Goal: Information Seeking & Learning: Learn about a topic

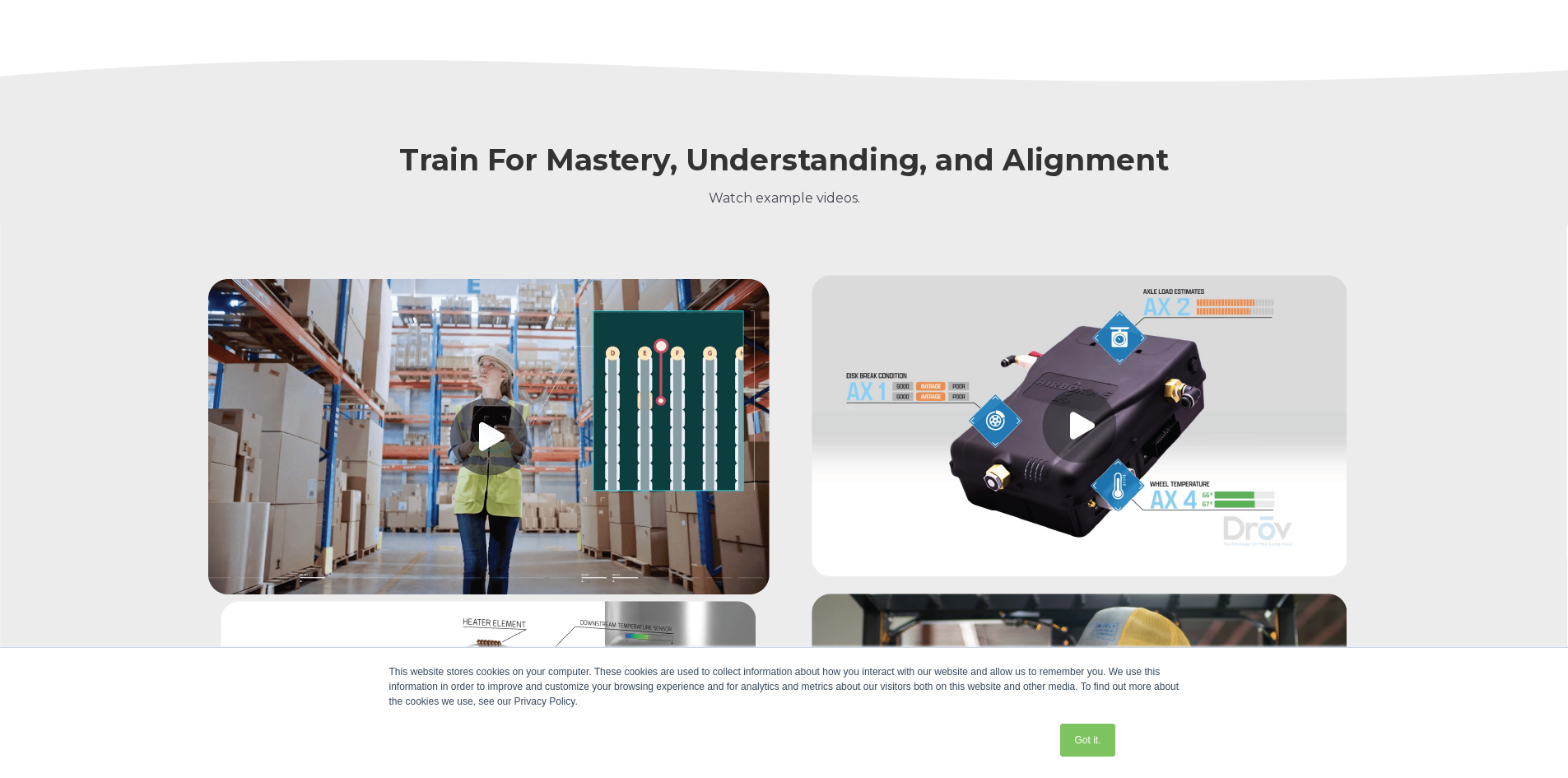
scroll to position [1757, 0]
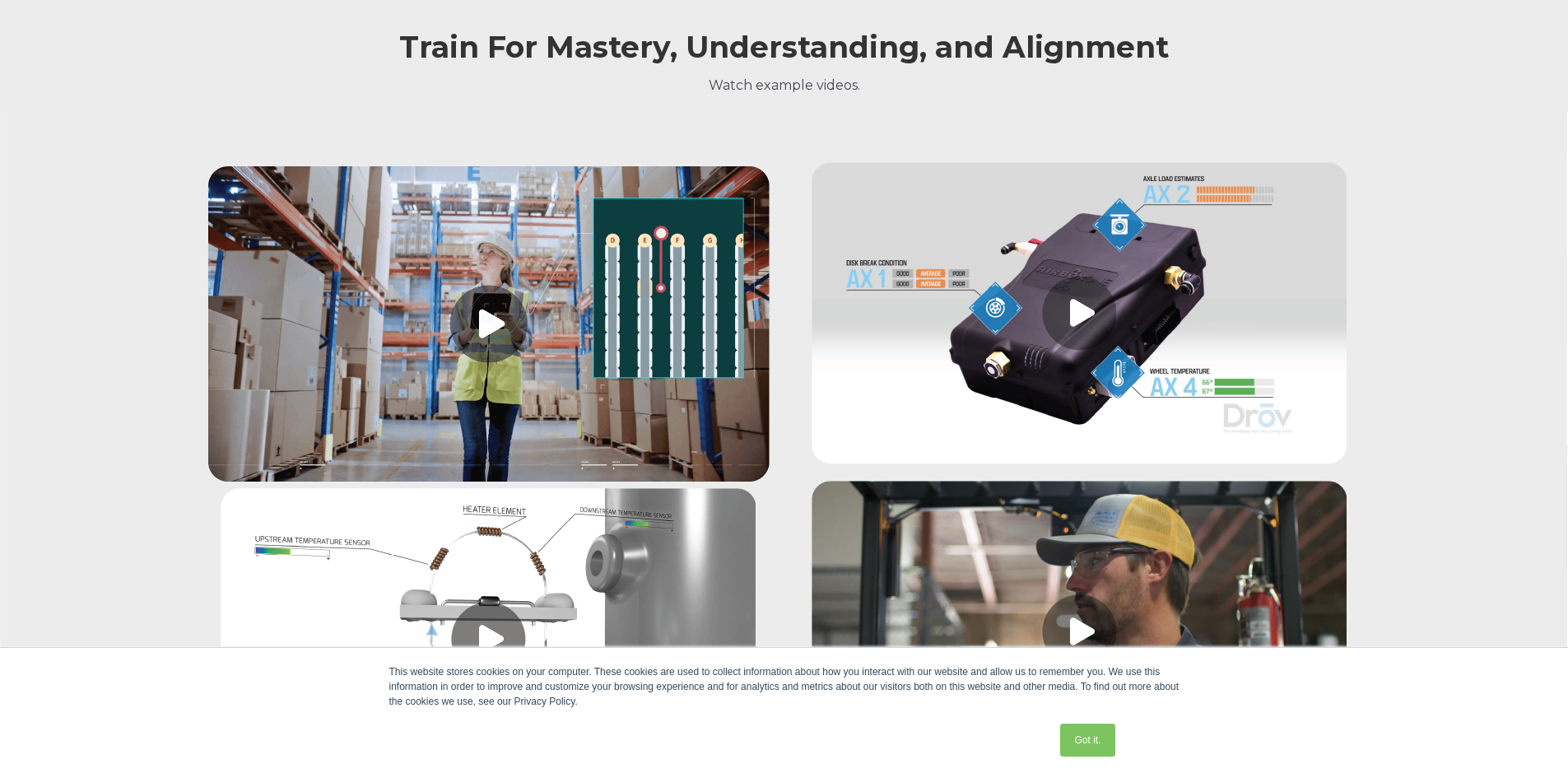
click at [635, 557] on link at bounding box center [489, 643] width 561 height 309
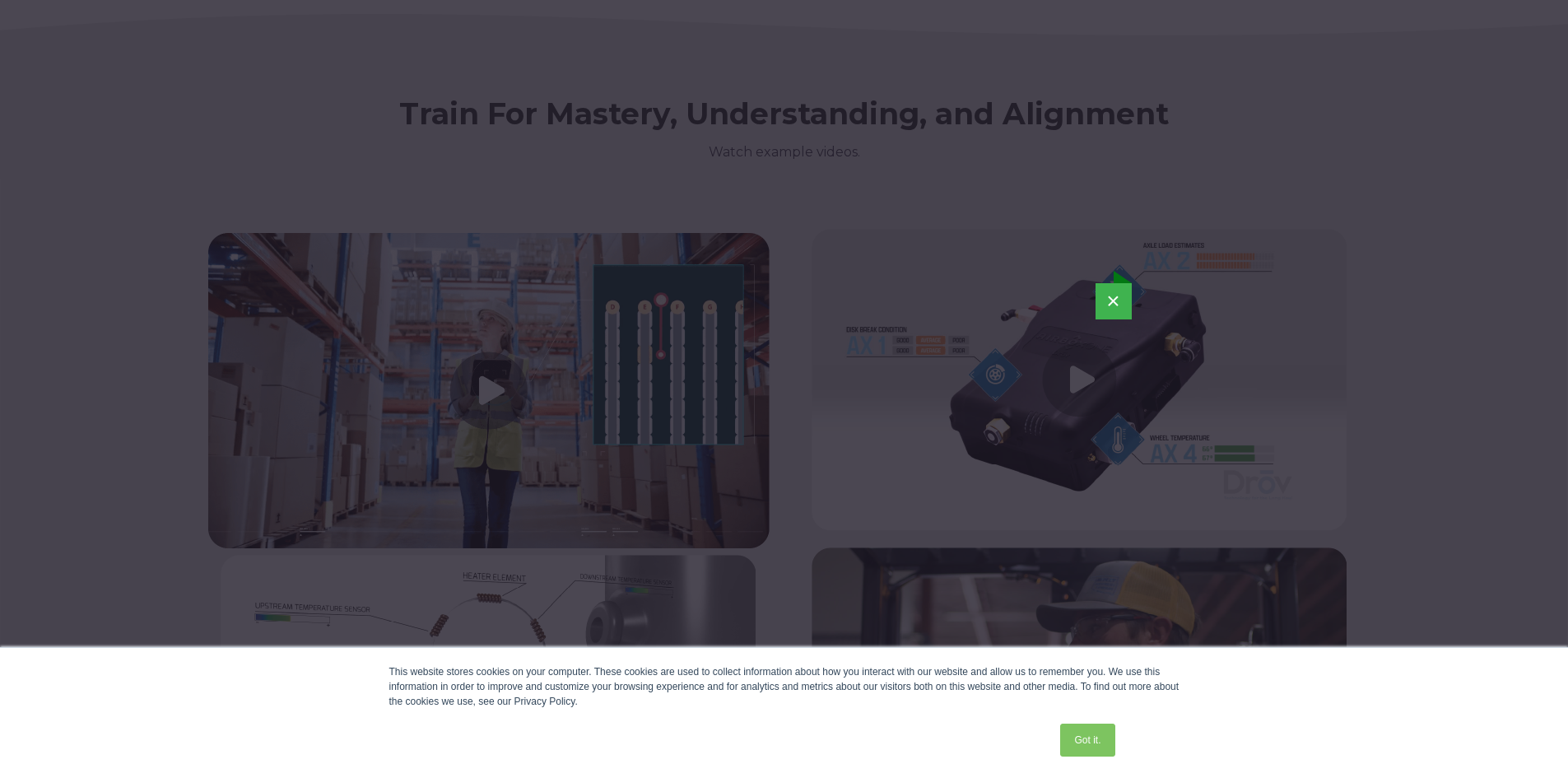
scroll to position [1538, 0]
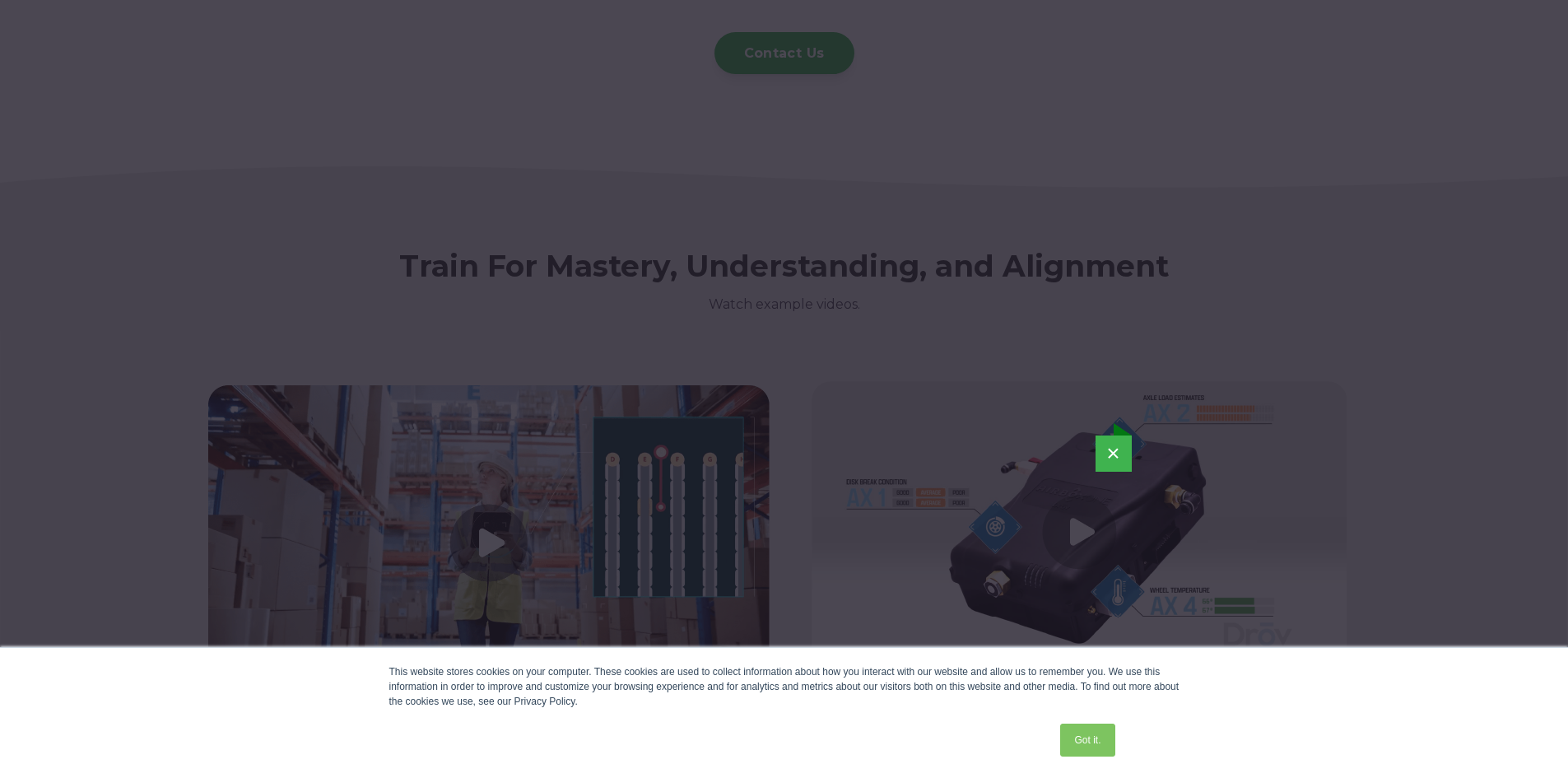
click at [1120, 456] on button "×" at bounding box center [1113, 454] width 36 height 36
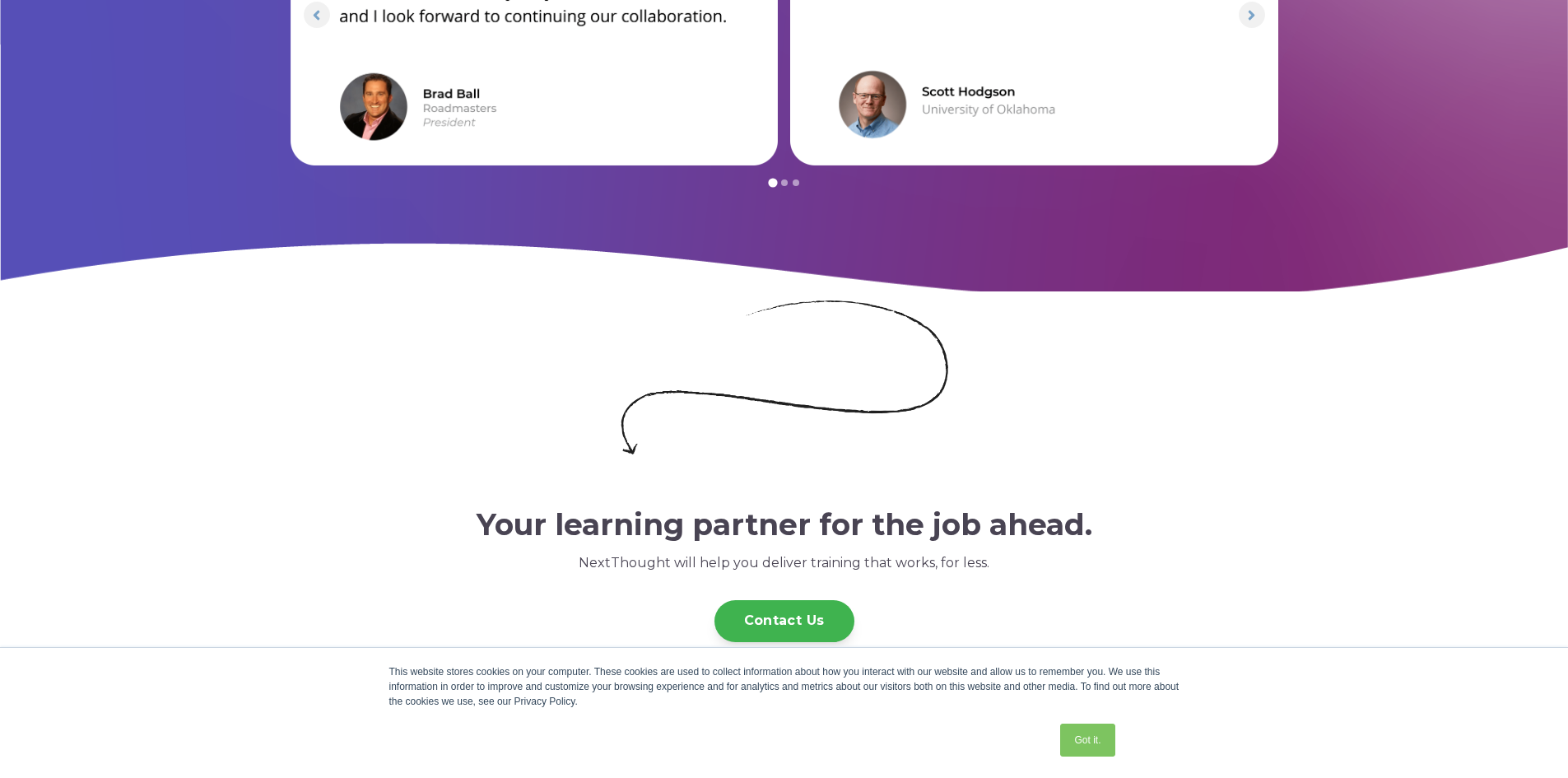
scroll to position [3204, 0]
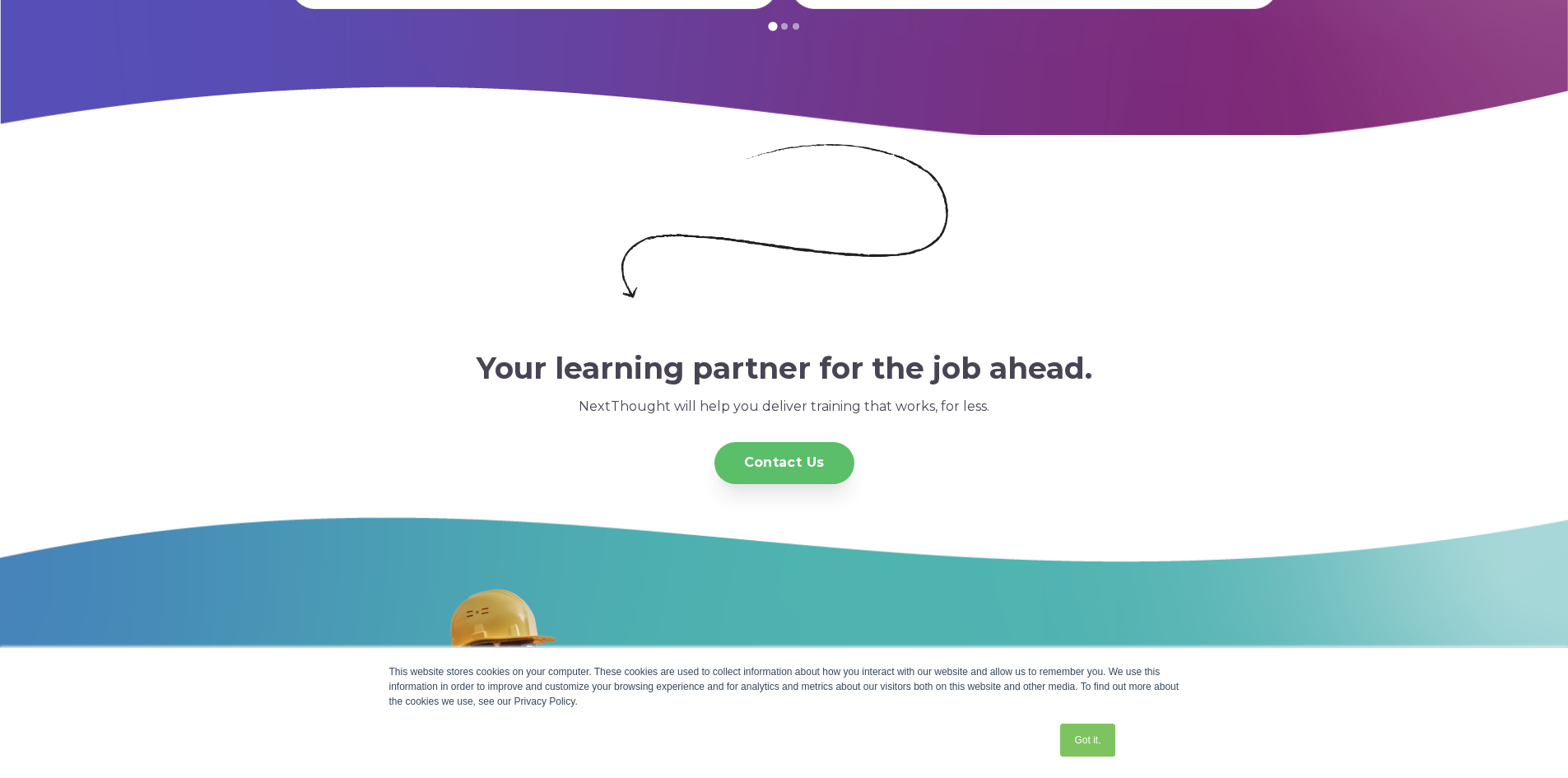
click at [805, 458] on link "Contact Us" at bounding box center [784, 463] width 140 height 42
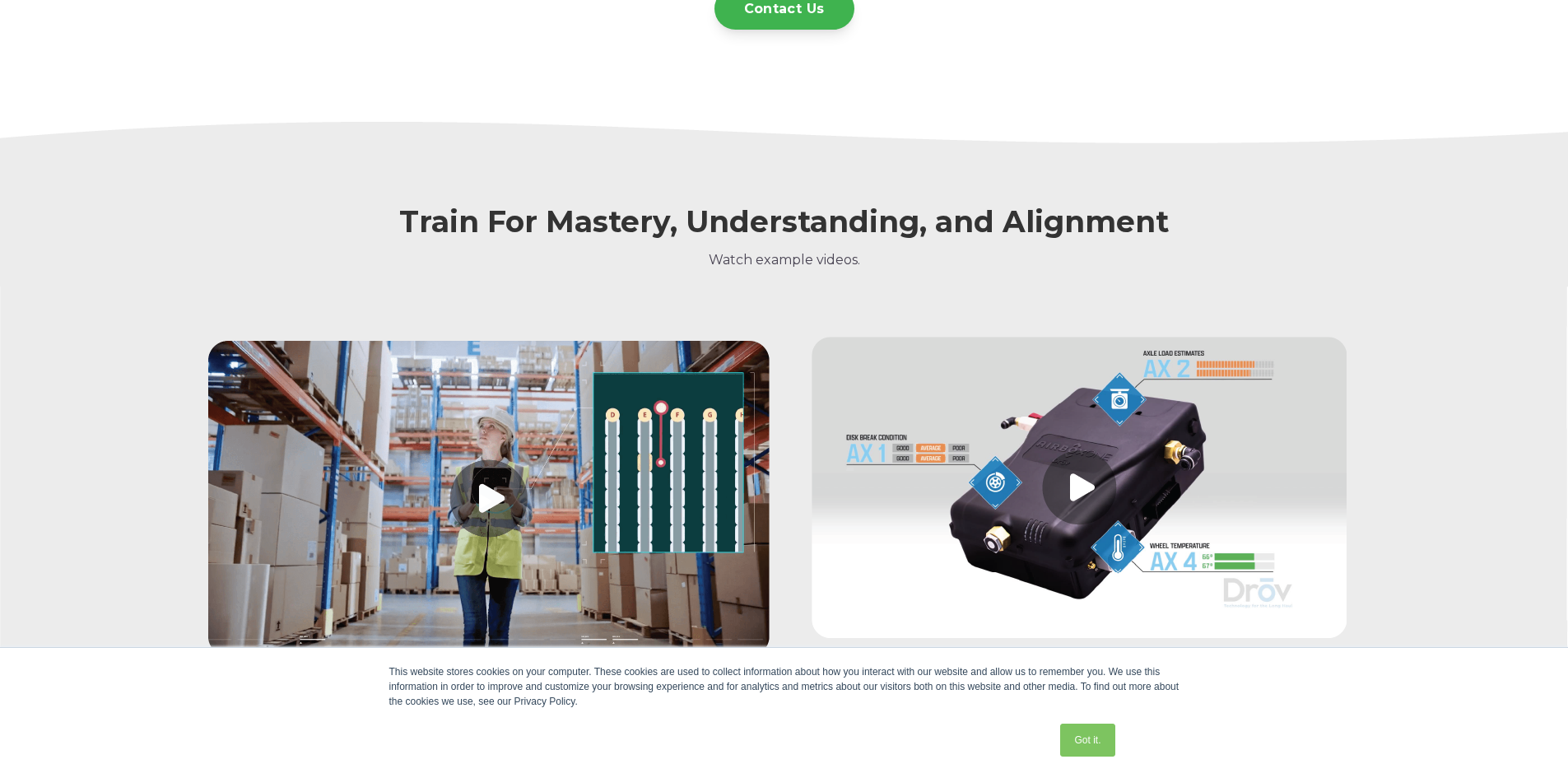
scroll to position [1507, 0]
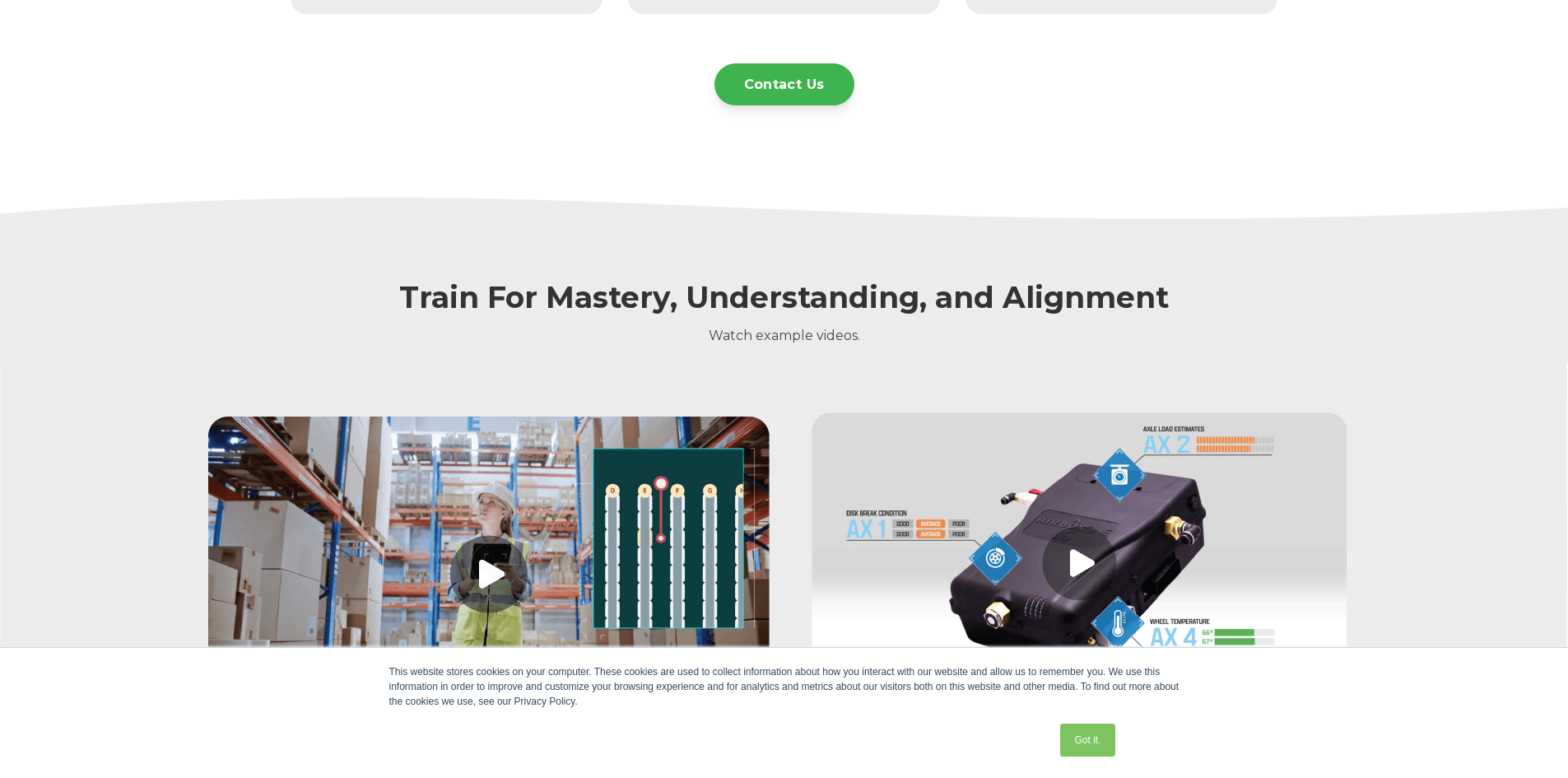
click at [1114, 523] on link at bounding box center [1080, 567] width 561 height 309
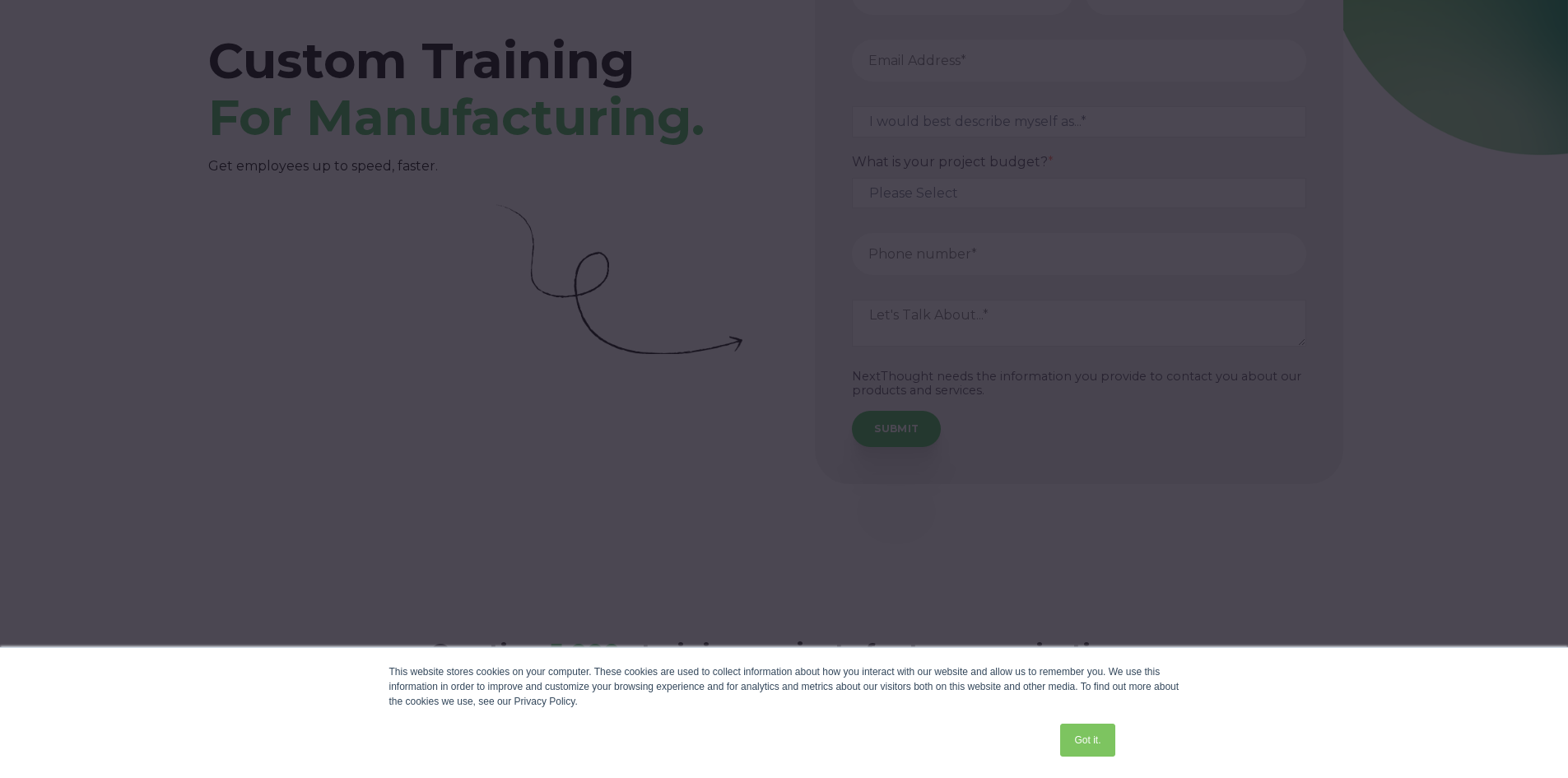
scroll to position [518, 0]
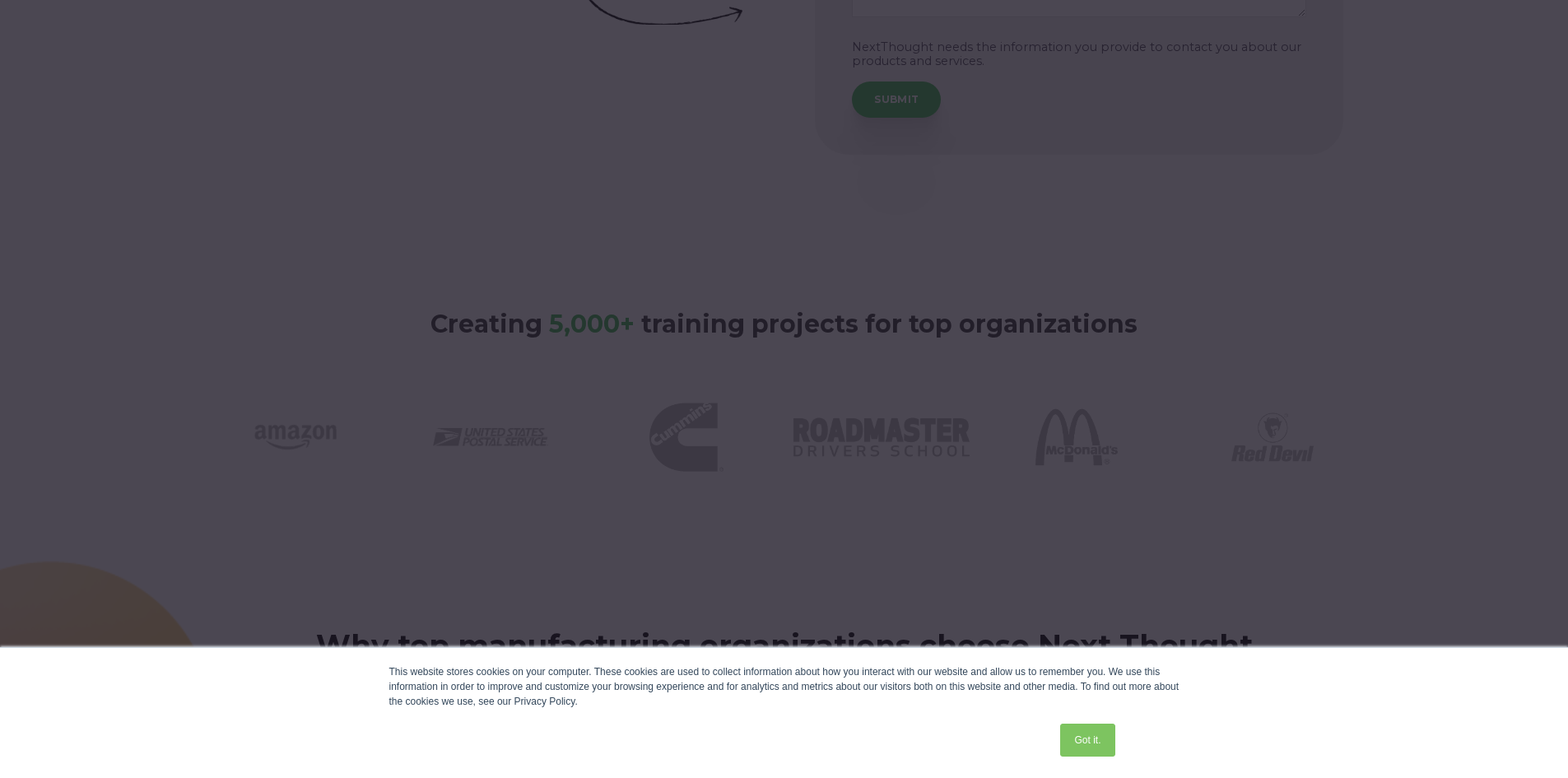
click at [1070, 737] on link "Got it." at bounding box center [1087, 740] width 54 height 33
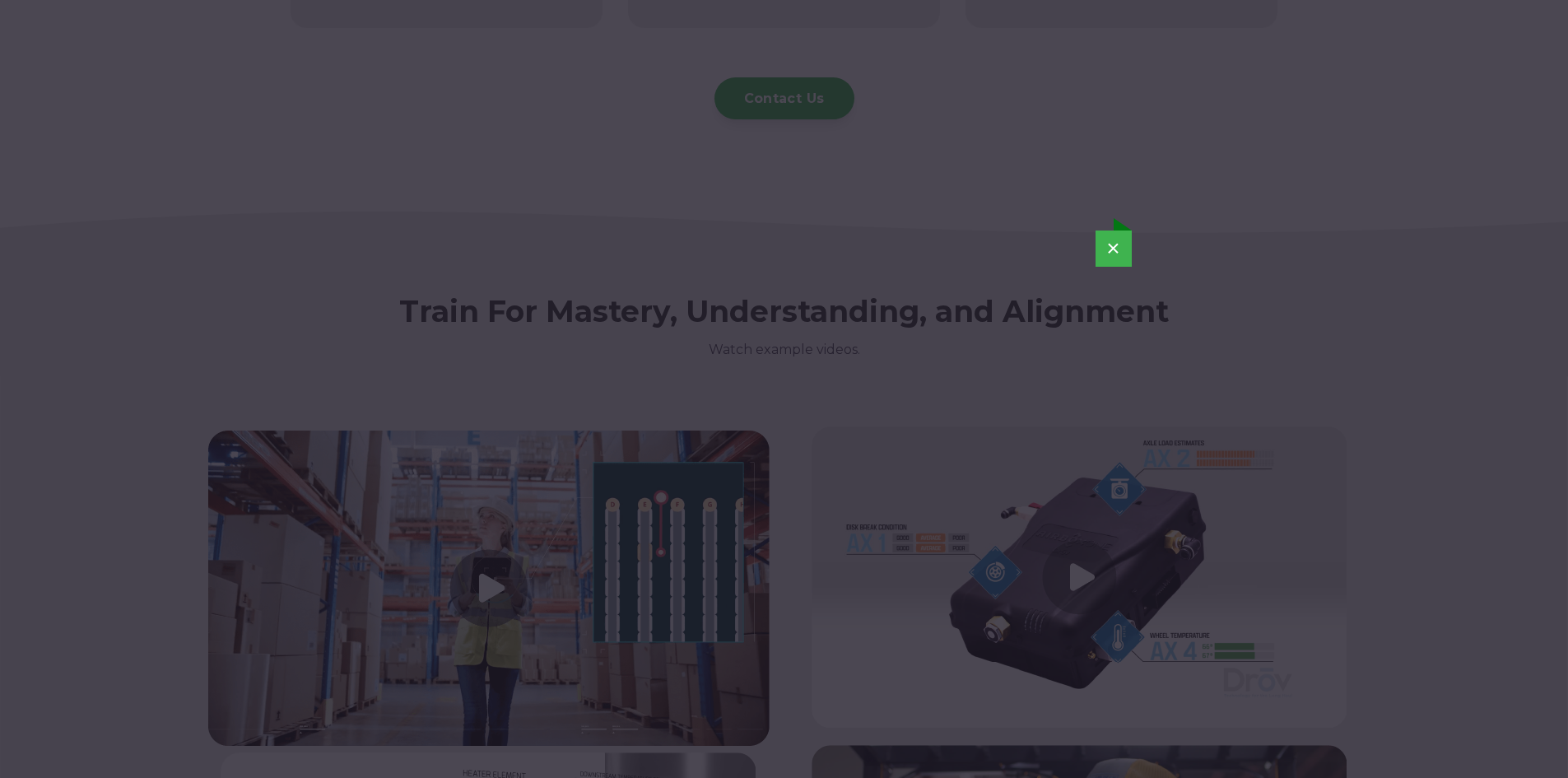
scroll to position [1507, 0]
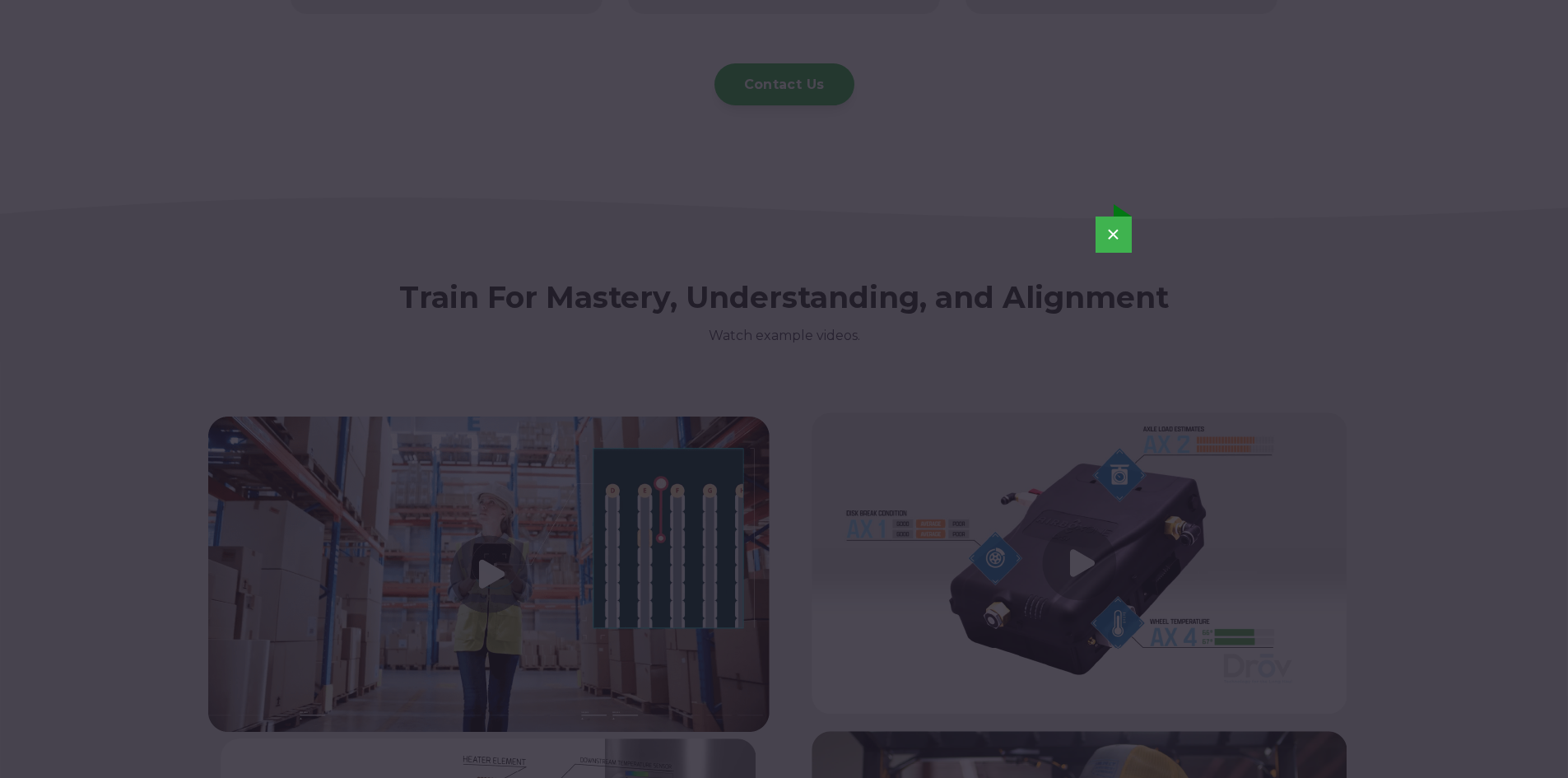
click at [1114, 232] on button "×" at bounding box center [1113, 234] width 36 height 36
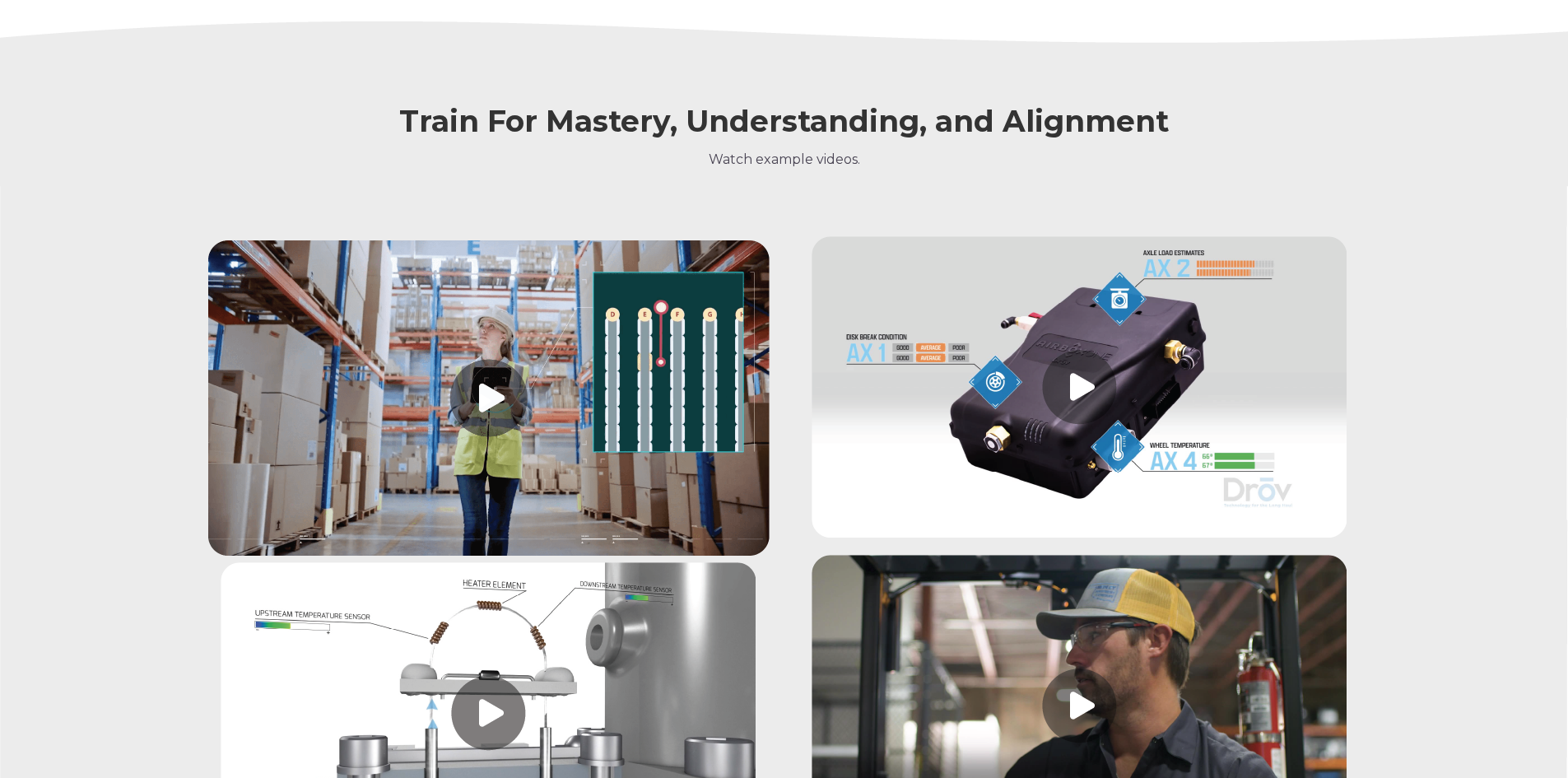
scroll to position [1836, 0]
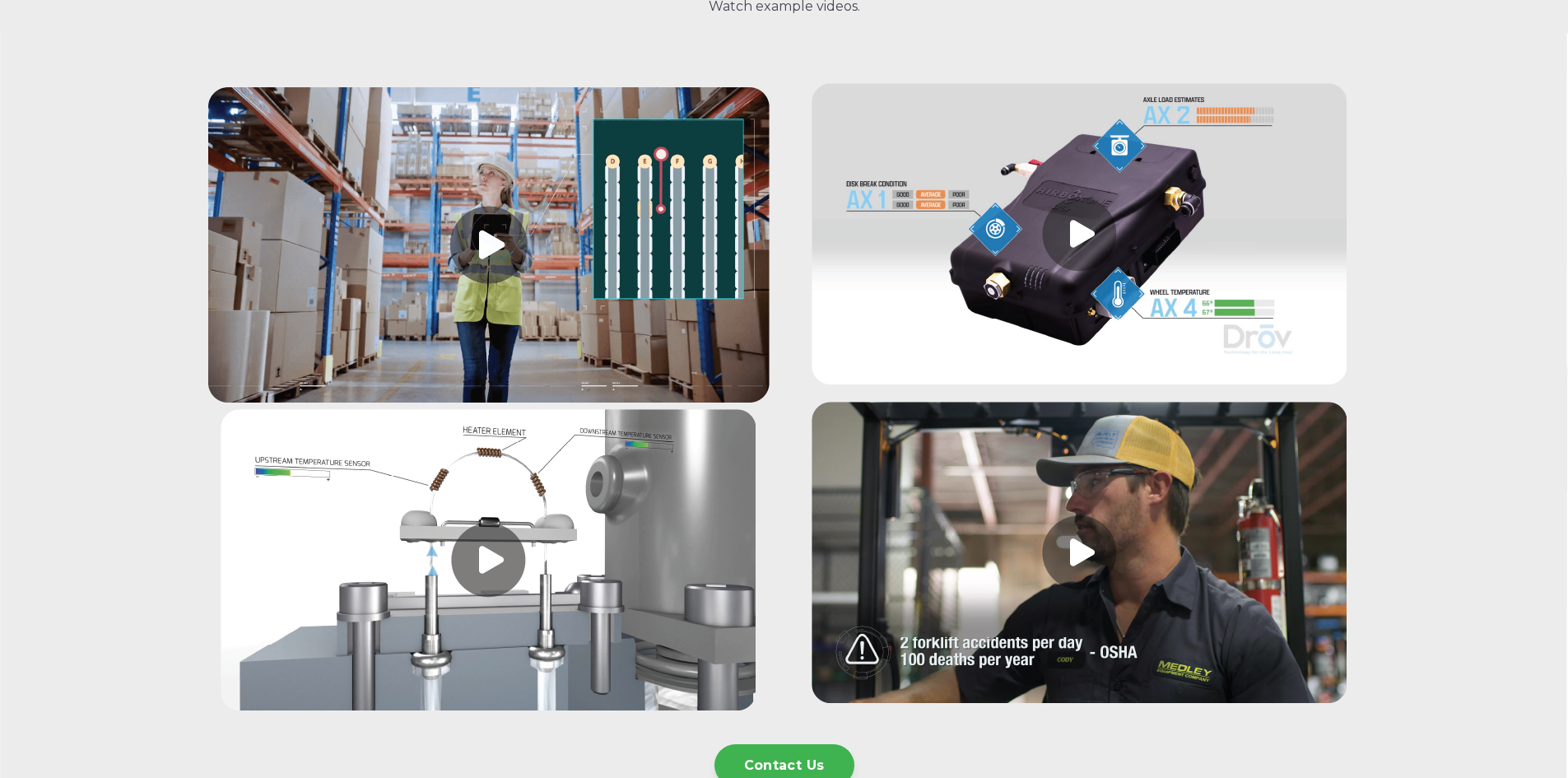
click at [1105, 515] on link at bounding box center [1080, 557] width 561 height 309
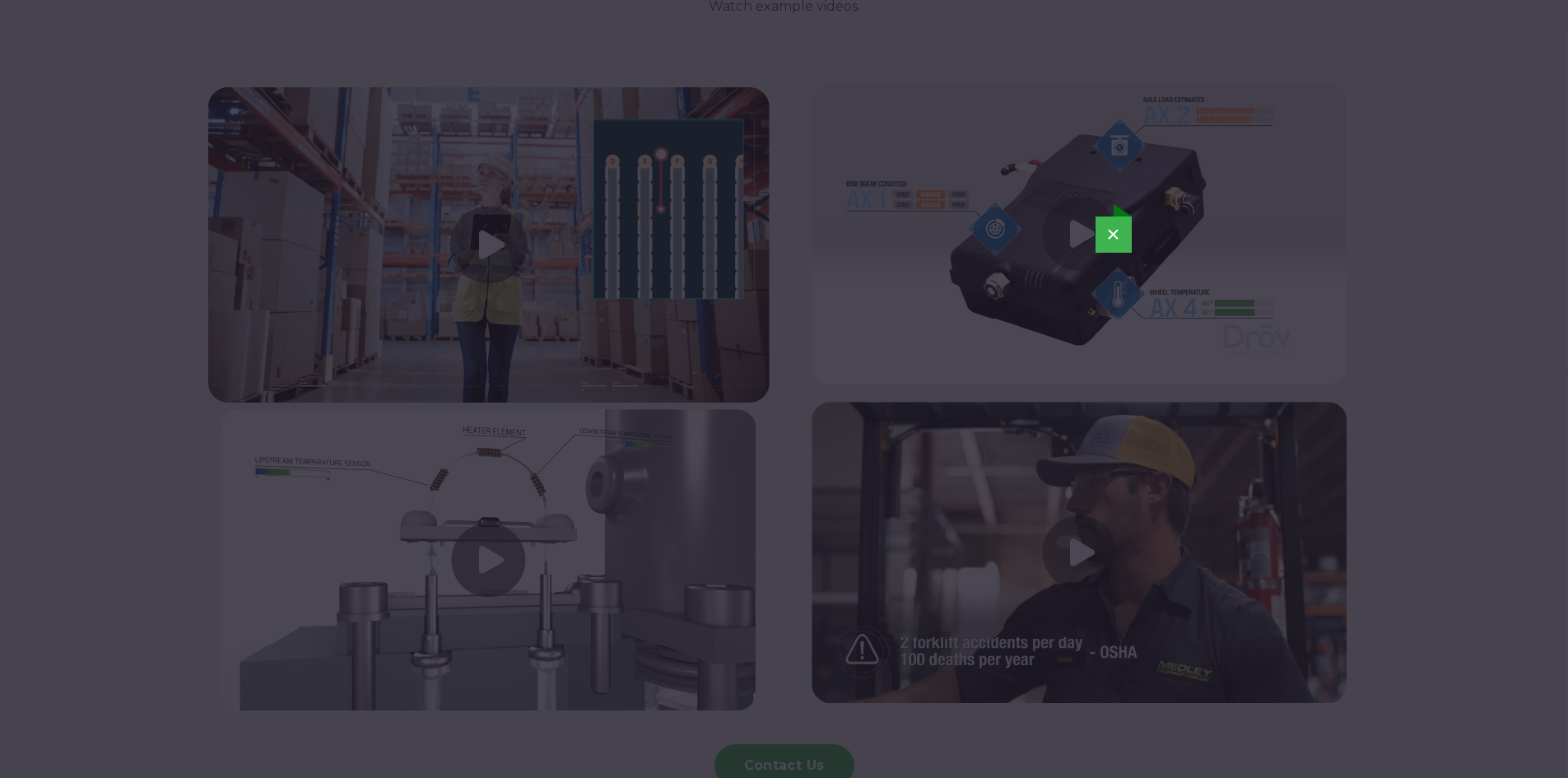
click at [1114, 232] on button "×" at bounding box center [1113, 234] width 36 height 36
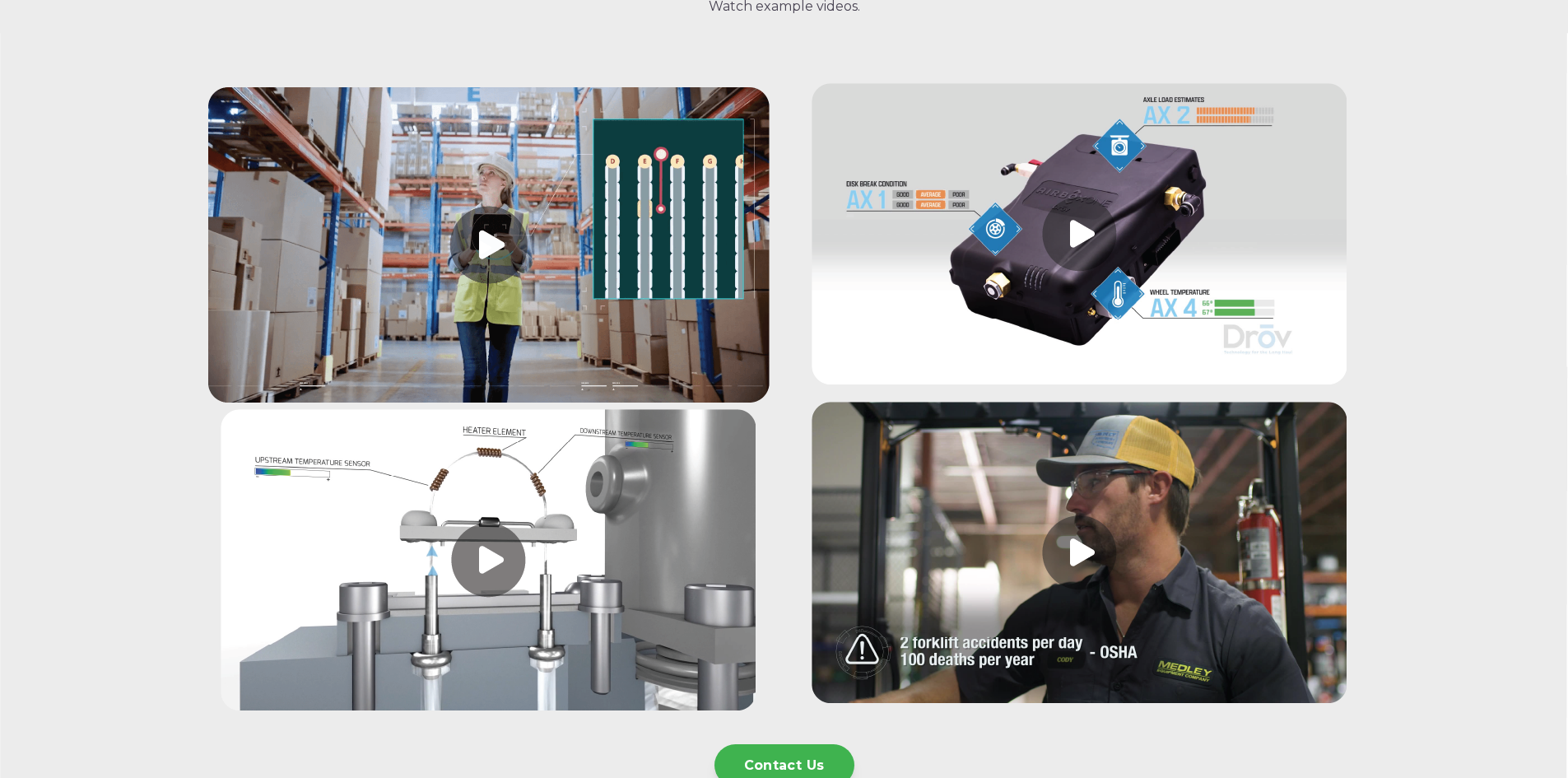
click at [1108, 490] on link at bounding box center [1080, 557] width 561 height 309
